Goal: Check status: Check status

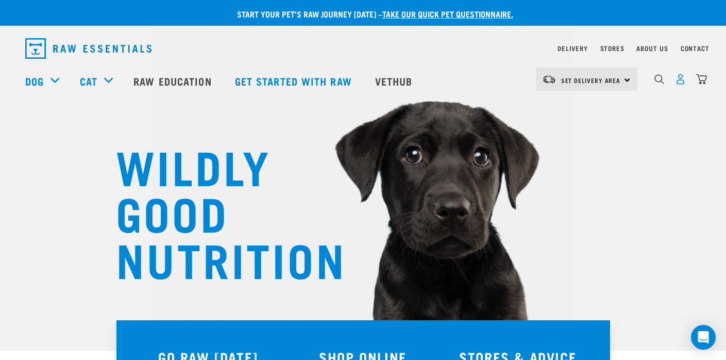
click at [683, 81] on img "dropdown navigation" at bounding box center [680, 79] width 11 height 11
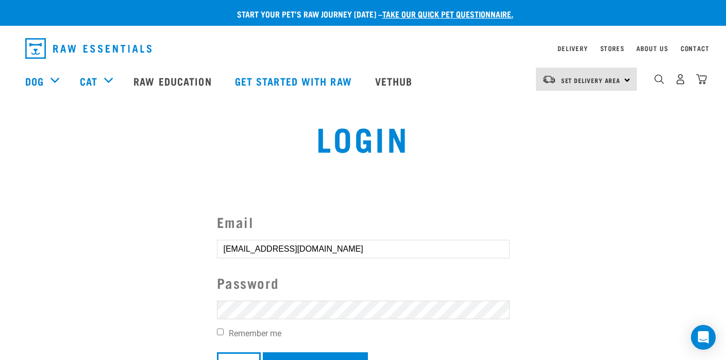
scroll to position [181, 0]
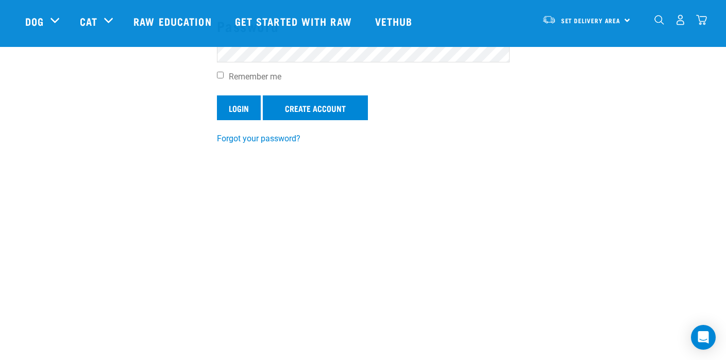
click at [231, 104] on input "Login" at bounding box center [239, 107] width 44 height 25
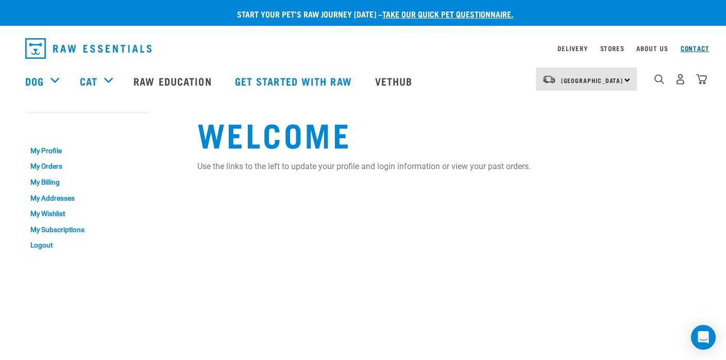
click at [691, 48] on link "Contact" at bounding box center [695, 48] width 29 height 4
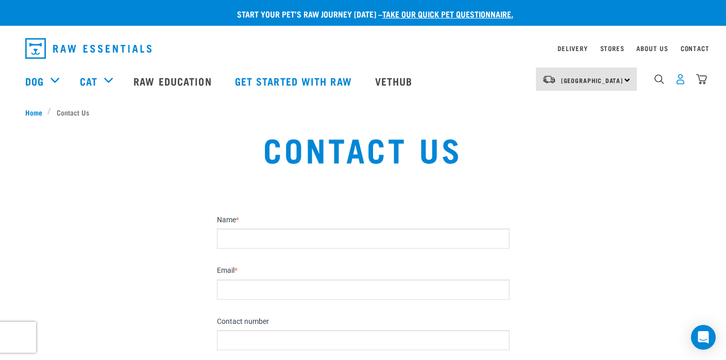
click at [685, 82] on img "dropdown navigation" at bounding box center [680, 79] width 11 height 11
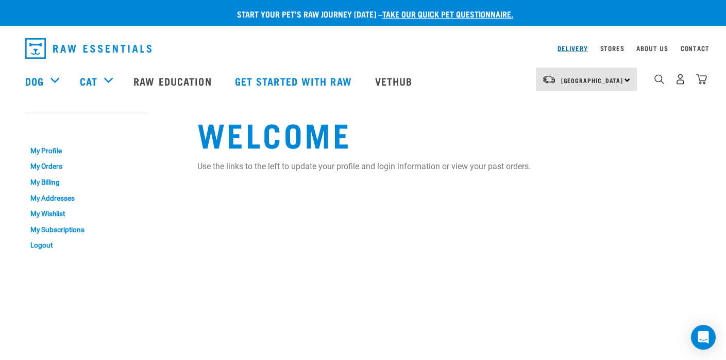
click at [572, 47] on link "Delivery" at bounding box center [573, 48] width 30 height 4
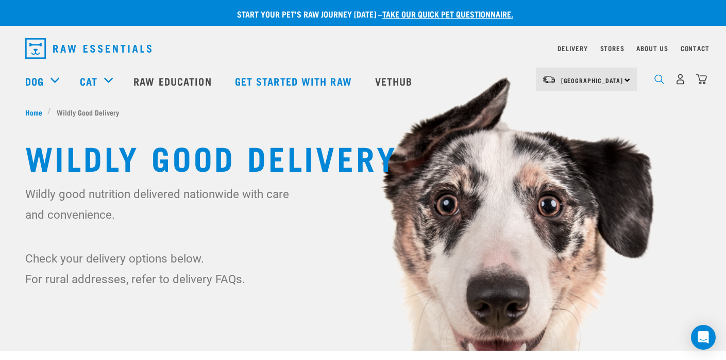
click at [661, 80] on img "dropdown navigation" at bounding box center [660, 79] width 10 height 10
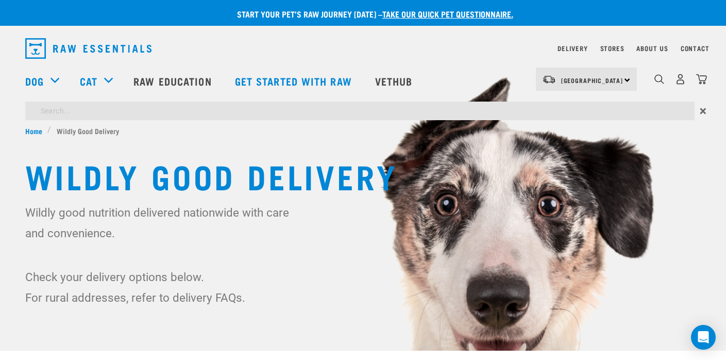
click at [596, 108] on div "Start your pet’s raw journey today – take our quick pet questionnaire. Delivery…" at bounding box center [363, 173] width 726 height 347
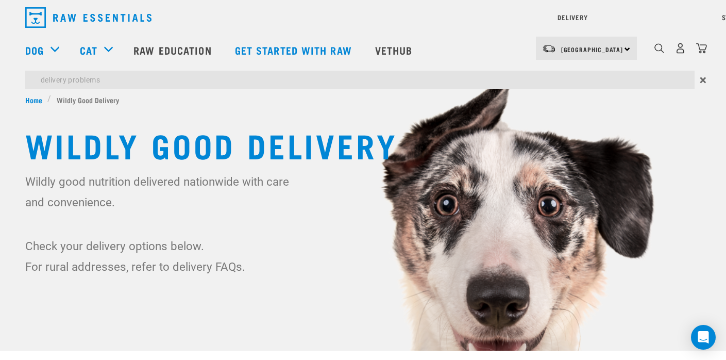
type input "delivery problems"
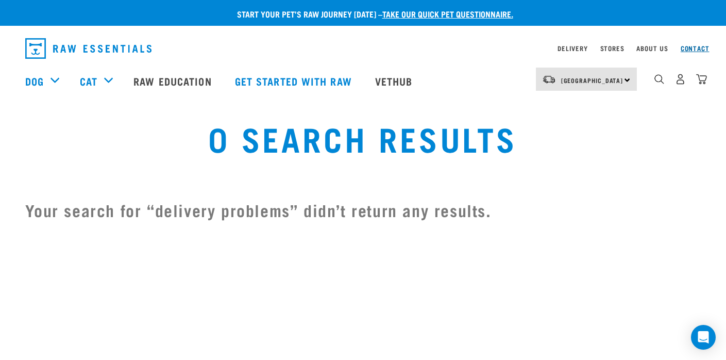
click at [691, 47] on link "Contact" at bounding box center [695, 48] width 29 height 4
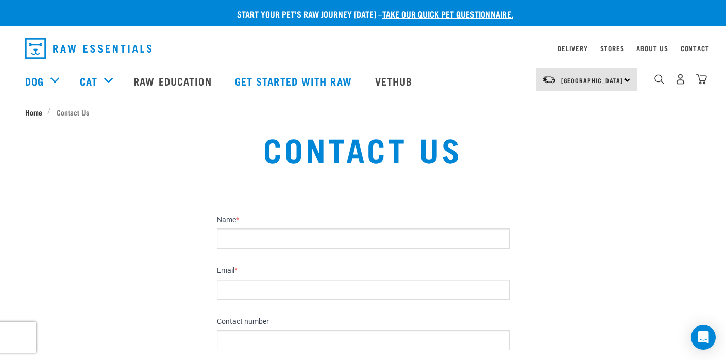
click at [31, 113] on span "Home" at bounding box center [33, 112] width 17 height 11
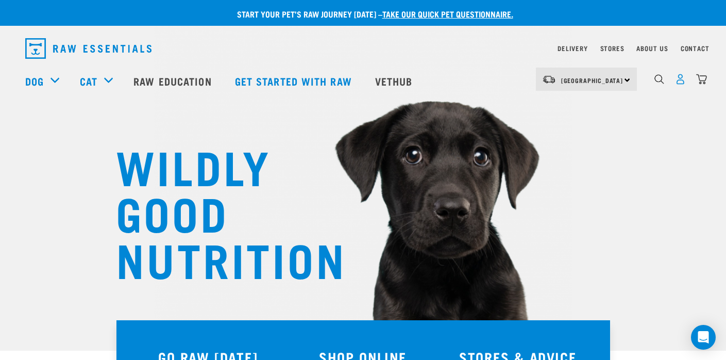
click at [682, 82] on img "dropdown navigation" at bounding box center [680, 79] width 11 height 11
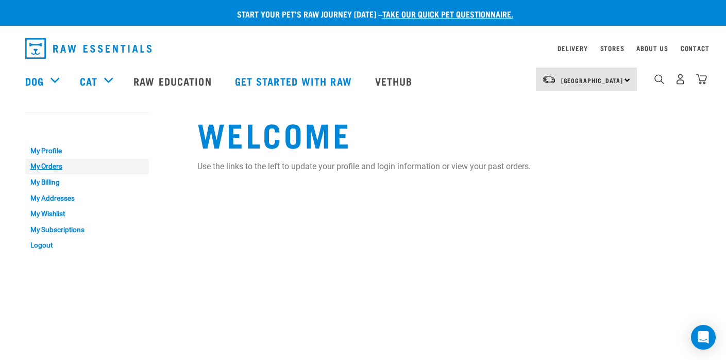
click at [52, 165] on link "My Orders" at bounding box center [87, 167] width 124 height 16
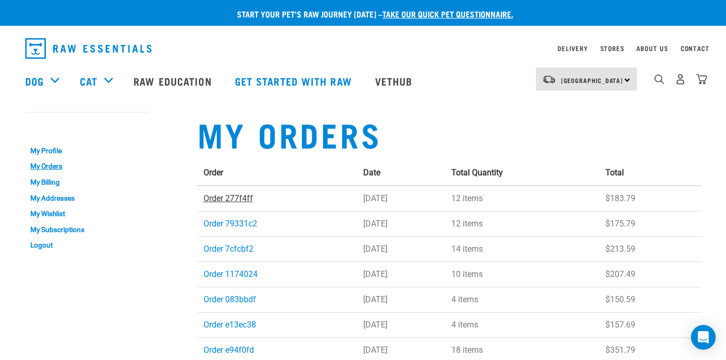
click at [214, 196] on link "Order 277f4ff" at bounding box center [228, 198] width 49 height 10
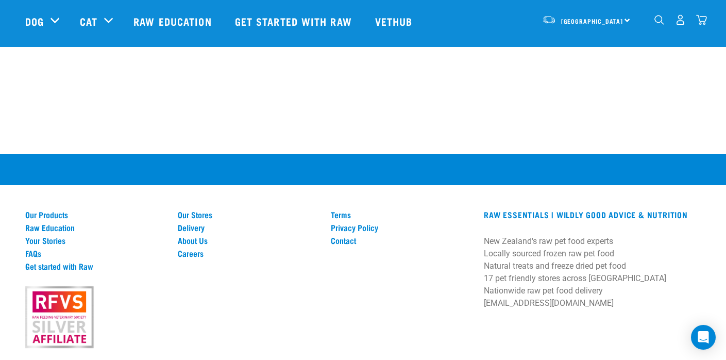
scroll to position [727, 0]
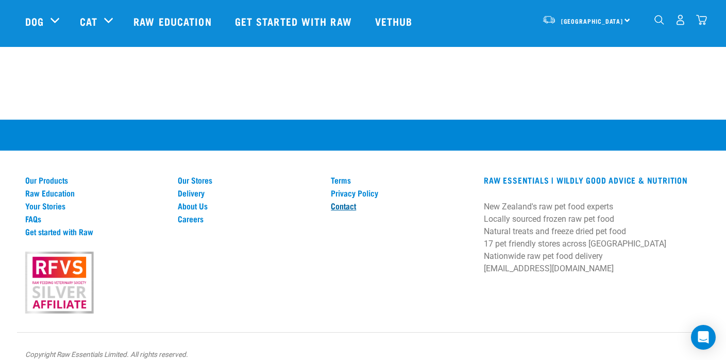
click at [339, 201] on link "Contact" at bounding box center [401, 205] width 141 height 9
